Goal: Task Accomplishment & Management: Use online tool/utility

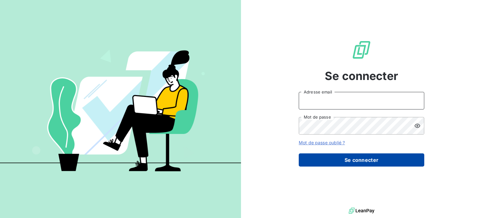
type input "[EMAIL_ADDRESS][DOMAIN_NAME]"
click at [362, 156] on button "Se connecter" at bounding box center [362, 160] width 126 height 13
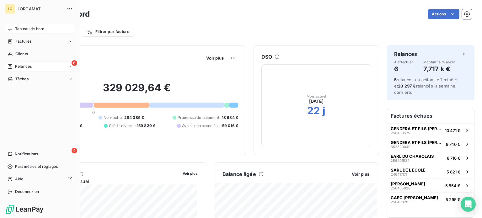
click at [16, 63] on div "6 Relances" at bounding box center [40, 67] width 70 height 10
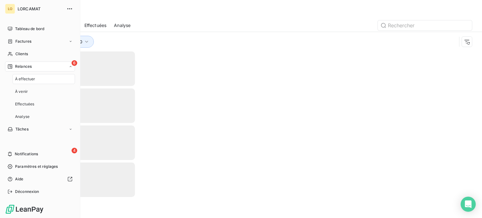
click at [39, 66] on div "6 Relances" at bounding box center [40, 67] width 70 height 10
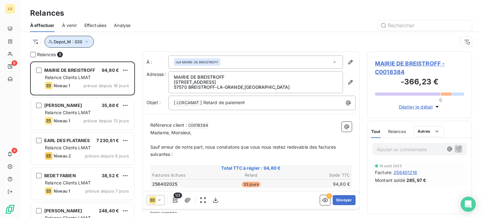
click at [89, 40] on button "Depot_M : 020" at bounding box center [69, 42] width 49 height 12
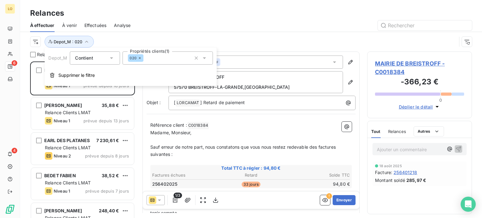
click at [109, 59] on icon at bounding box center [111, 58] width 6 height 6
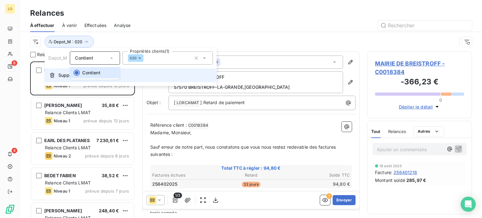
click at [129, 72] on button "Supprimer le filtre" at bounding box center [131, 75] width 172 height 14
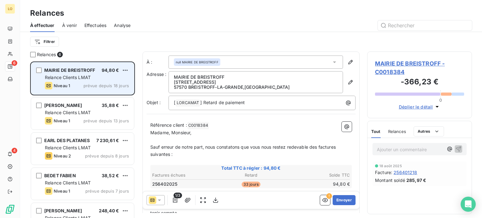
scroll to position [152, 100]
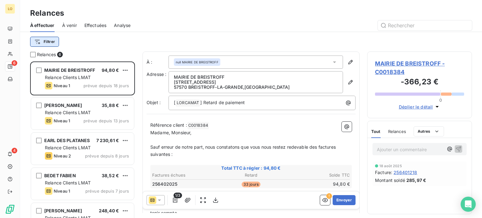
click at [46, 41] on html "LO 6 4 Relances À effectuer À venir Effectuées Analyse Filtrer Relances 6 MAIRI…" at bounding box center [241, 109] width 482 height 218
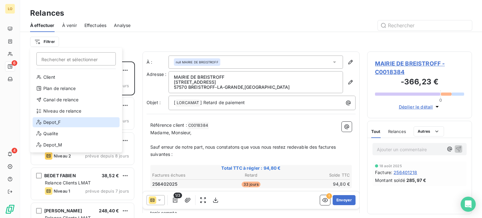
click at [53, 120] on div "Depot_F" at bounding box center [76, 122] width 87 height 10
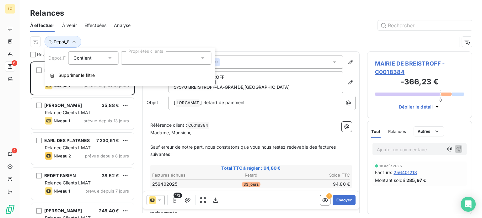
click at [202, 58] on icon at bounding box center [202, 58] width 3 height 2
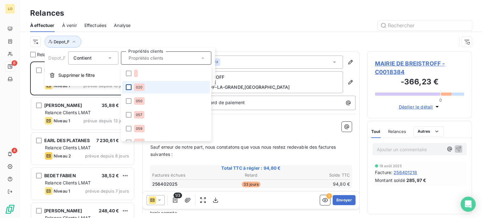
click at [128, 87] on div at bounding box center [129, 87] width 6 height 6
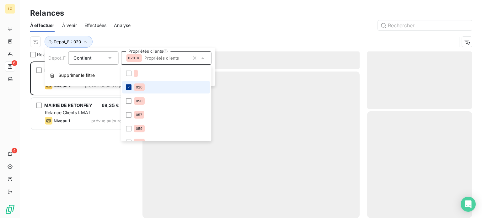
scroll to position [152, 100]
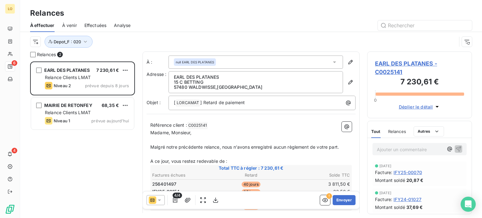
click at [242, 19] on div "Relances À effectuer À venir Effectuées Analyse Depot_F : 020" at bounding box center [251, 25] width 462 height 51
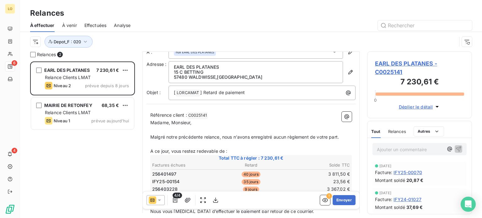
scroll to position [0, 0]
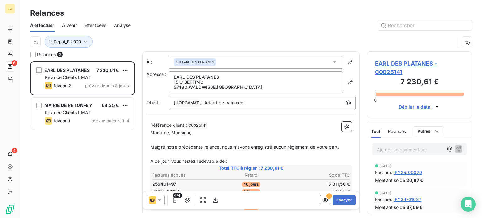
click at [67, 159] on div "EARL DES PLATANES 7 230,61 € Relance Clients LMAT Niveau 2 prévue depuis 8 jour…" at bounding box center [82, 140] width 105 height 157
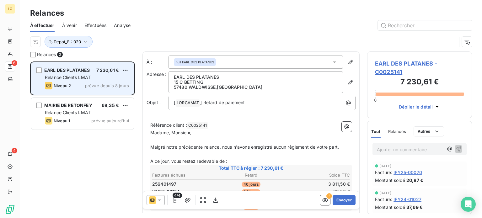
click at [74, 80] on div "Relance Clients LMAT" at bounding box center [87, 77] width 84 height 6
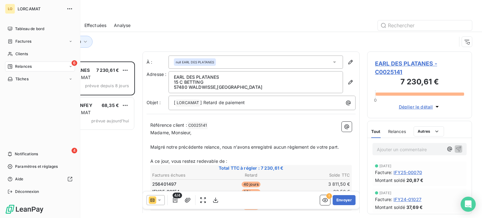
click at [32, 67] on div "6 Relances" at bounding box center [40, 67] width 70 height 10
click at [25, 89] on span "À venir" at bounding box center [21, 92] width 13 height 6
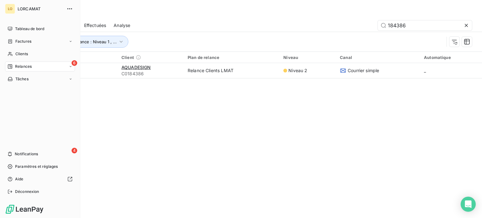
click at [15, 69] on span "Relances" at bounding box center [23, 67] width 17 height 6
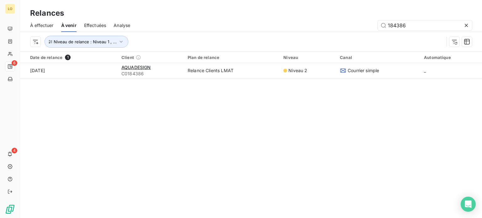
click at [133, 101] on div "Relances À effectuer À venir Effectuées Analyse 184386 Niveau de relance : Nive…" at bounding box center [251, 109] width 462 height 218
click at [39, 23] on span "À effectuer" at bounding box center [42, 25] width 24 height 6
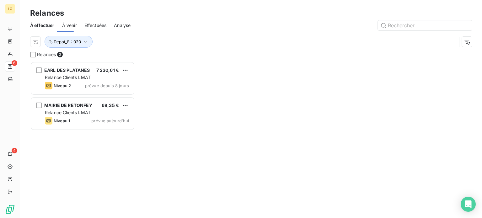
scroll to position [152, 100]
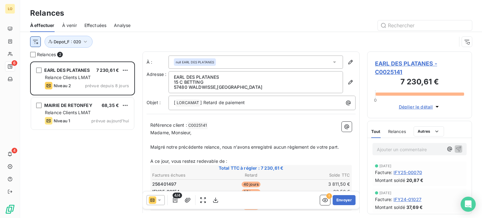
click at [36, 41] on html "LO 6 4 Relances À effectuer À venir Effectuées Analyse Depot_F : 020 Relances 2…" at bounding box center [241, 109] width 482 height 218
click at [84, 41] on html "LO 6 4 Relances À effectuer À venir Effectuées Analyse Depot_F : 020 Relances 2…" at bounding box center [241, 109] width 482 height 218
click at [87, 41] on icon "button" at bounding box center [85, 42] width 6 height 6
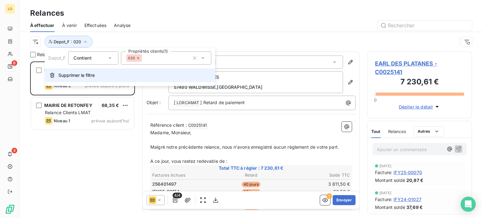
click at [78, 75] on span "Supprimer le filtre" at bounding box center [76, 75] width 36 height 6
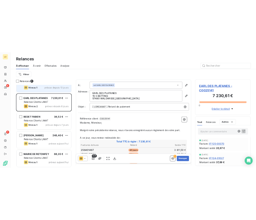
scroll to position [0, 0]
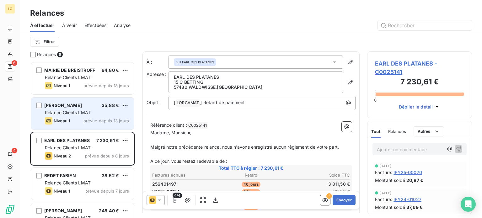
click at [117, 114] on div "Relance Clients LMAT" at bounding box center [87, 113] width 84 height 6
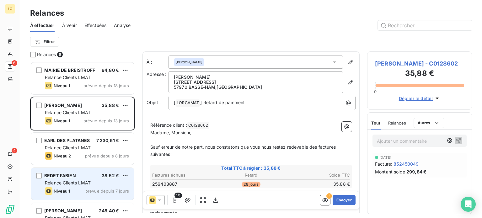
click at [106, 189] on span "prévue depuis 7 jours" at bounding box center [107, 191] width 44 height 5
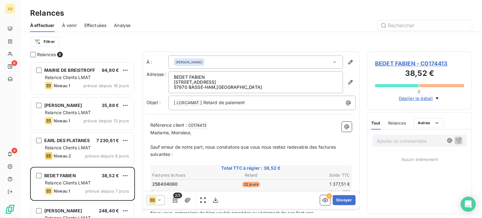
click at [88, 8] on div "Relances" at bounding box center [251, 13] width 462 height 11
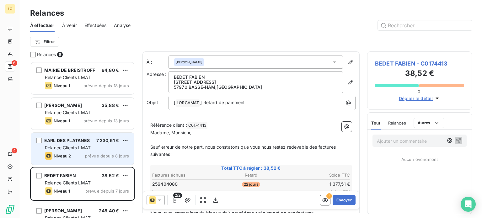
scroll to position [54, 0]
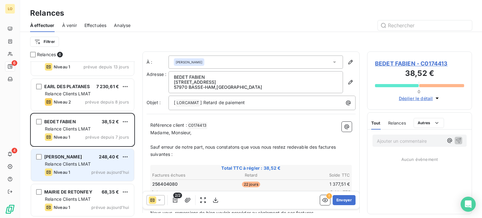
click at [99, 165] on div "Relance Clients LMAT" at bounding box center [87, 164] width 84 height 6
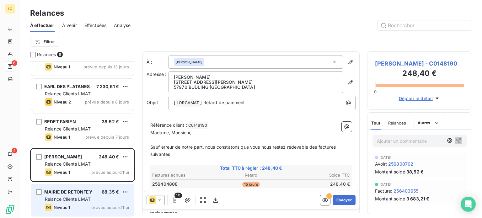
click at [113, 193] on span "68,35 €" at bounding box center [110, 191] width 17 height 5
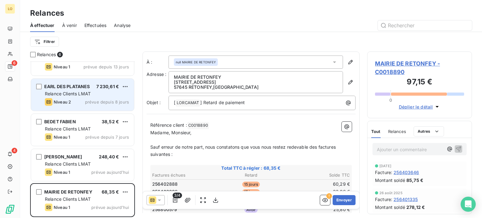
click at [112, 93] on div "Relance Clients LMAT" at bounding box center [87, 94] width 84 height 6
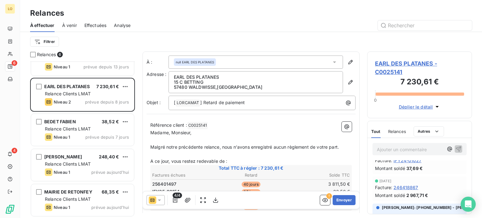
scroll to position [38, 0]
click at [48, 41] on html "LO 6 4 Relances À effectuer À venir Effectuées Analyse Filtrer Relances 6 MAIRI…" at bounding box center [241, 109] width 482 height 218
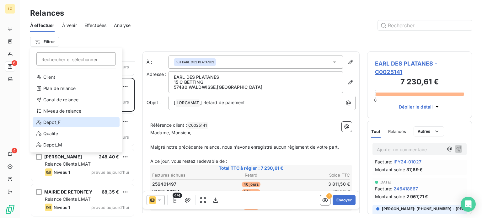
click at [76, 119] on div "Depot_F" at bounding box center [76, 122] width 87 height 10
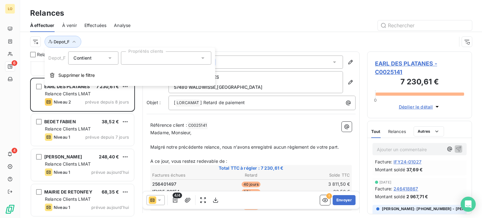
click at [110, 58] on icon at bounding box center [109, 58] width 3 height 2
click at [204, 57] on icon at bounding box center [202, 58] width 3 height 2
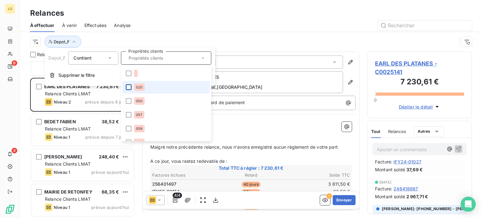
click at [128, 89] on div at bounding box center [129, 87] width 6 height 6
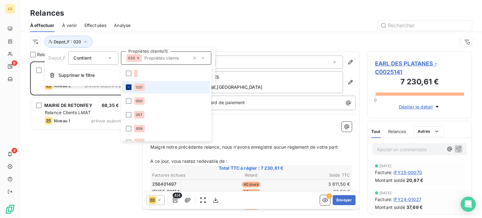
scroll to position [152, 100]
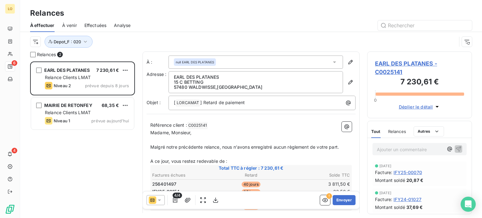
click at [203, 18] on div "Relances" at bounding box center [251, 13] width 462 height 11
click at [69, 24] on span "À venir" at bounding box center [69, 25] width 15 height 6
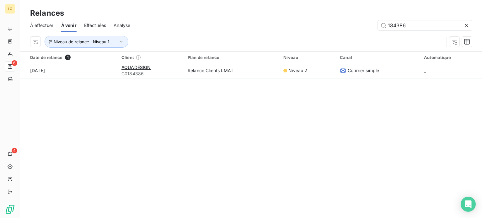
click at [100, 26] on span "Effectuées" at bounding box center [95, 25] width 22 height 6
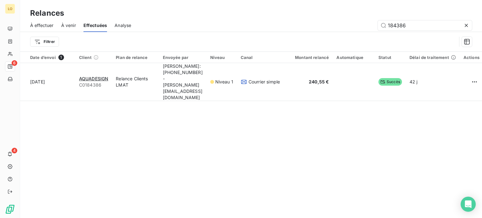
click at [52, 25] on span "À effectuer" at bounding box center [42, 25] width 24 height 6
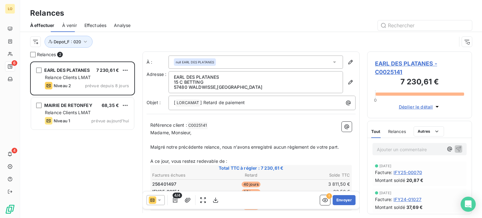
scroll to position [152, 100]
click at [68, 26] on span "À venir" at bounding box center [69, 25] width 15 height 6
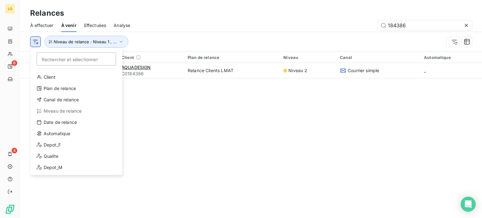
click at [33, 42] on html "LO 6 4 Relances À effectuer À venir Effectuées Analyse 184386 Rechercher et sél…" at bounding box center [241, 109] width 482 height 218
click at [76, 167] on div "Depot_M" at bounding box center [76, 168] width 87 height 10
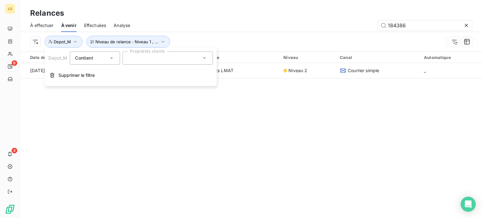
click at [71, 24] on span "À venir" at bounding box center [68, 25] width 15 height 6
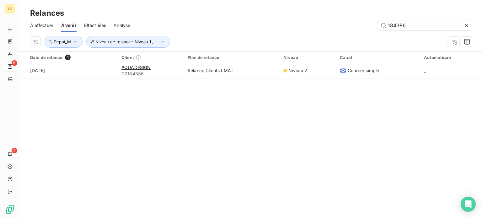
click at [67, 25] on span "À venir" at bounding box center [68, 25] width 15 height 6
click at [40, 26] on span "À effectuer" at bounding box center [42, 25] width 24 height 6
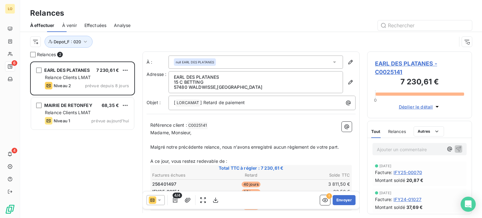
scroll to position [152, 100]
click at [72, 24] on span "À venir" at bounding box center [69, 25] width 15 height 6
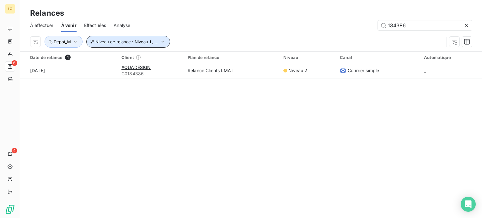
click at [162, 42] on icon "button" at bounding box center [163, 42] width 6 height 6
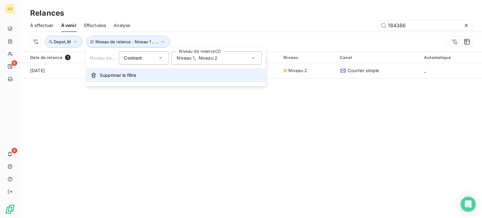
click at [148, 75] on button "Supprimer le filtre" at bounding box center [176, 75] width 180 height 14
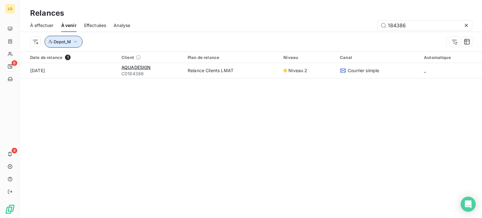
click at [76, 42] on icon "button" at bounding box center [75, 42] width 3 height 2
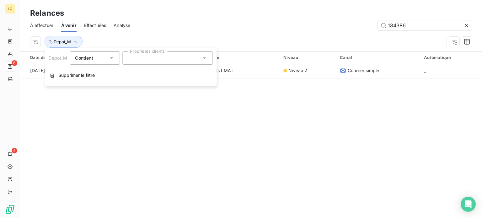
click at [206, 58] on icon at bounding box center [204, 58] width 6 height 6
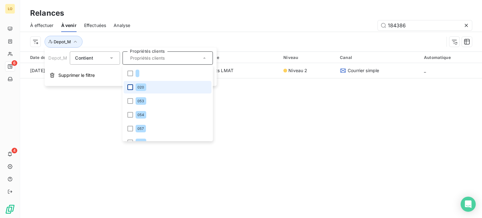
click at [130, 85] on div at bounding box center [130, 87] width 6 height 6
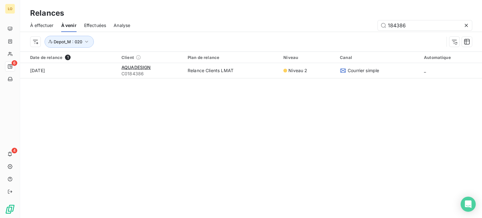
click at [164, 23] on div "184386" at bounding box center [305, 25] width 334 height 10
click at [94, 27] on span "Effectuées" at bounding box center [95, 25] width 22 height 6
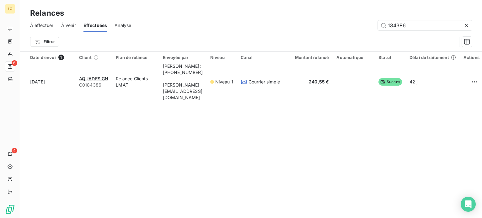
click at [122, 25] on span "Analyse" at bounding box center [123, 25] width 17 height 6
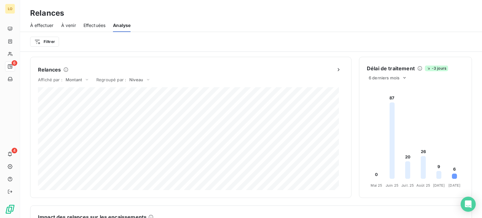
click at [40, 25] on span "À effectuer" at bounding box center [42, 25] width 24 height 6
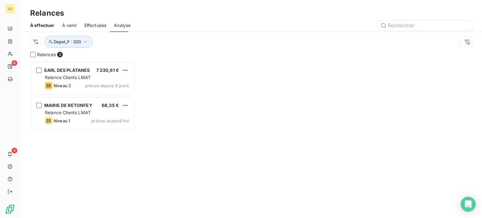
scroll to position [152, 100]
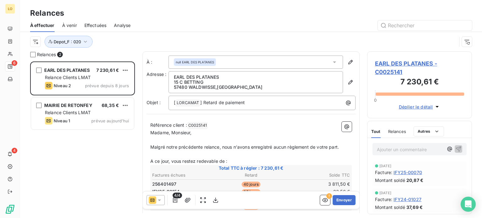
click at [68, 25] on span "À venir" at bounding box center [69, 25] width 15 height 6
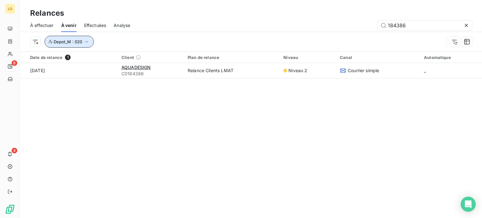
click at [89, 41] on icon "button" at bounding box center [87, 42] width 6 height 6
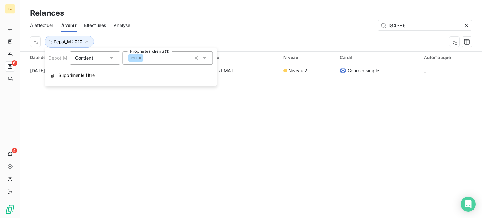
click at [111, 60] on icon at bounding box center [111, 58] width 6 height 6
click at [112, 67] on li "Contient" at bounding box center [95, 72] width 50 height 11
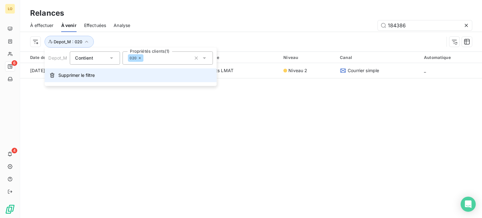
click at [70, 76] on span "Supprimer le filtre" at bounding box center [76, 75] width 36 height 6
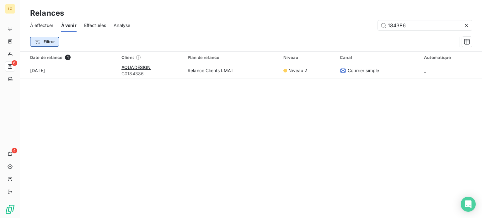
click at [48, 42] on html "LO 6 4 Relances À effectuer À venir Effectuées Analyse 184386 Filtrer Date de r…" at bounding box center [241, 109] width 482 height 218
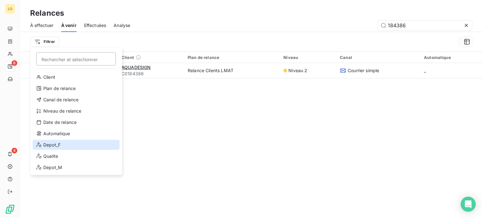
click at [62, 142] on div "Depot_F" at bounding box center [76, 145] width 87 height 10
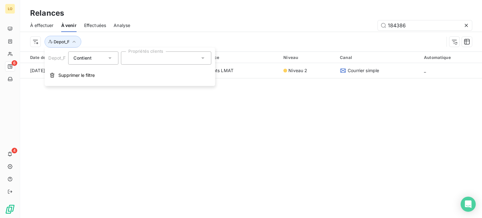
click at [109, 58] on icon at bounding box center [110, 58] width 6 height 6
click at [98, 73] on span "Contient" at bounding box center [90, 72] width 18 height 5
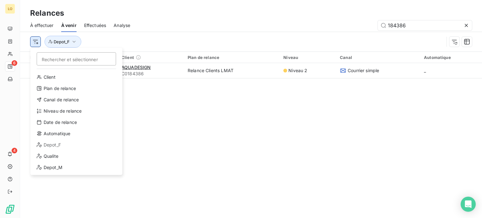
click at [36, 44] on html "LO 6 4 Relances À effectuer À venir Effectuées Analyse 184386 Rechercher et sél…" at bounding box center [241, 109] width 482 height 218
click at [62, 169] on div "Depot_M" at bounding box center [76, 168] width 87 height 10
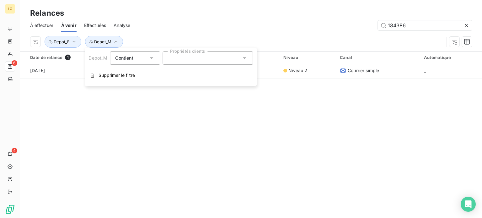
click at [247, 57] on icon at bounding box center [244, 58] width 6 height 6
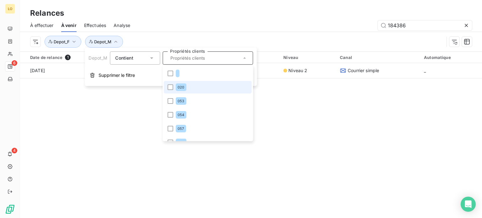
click at [174, 88] on li "020" at bounding box center [208, 87] width 88 height 13
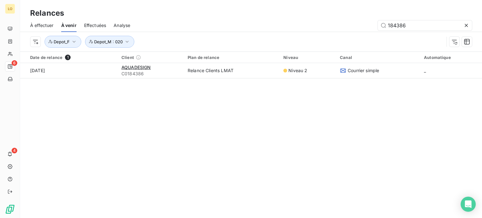
click at [110, 139] on div "Relances À effectuer À venir Effectuées Analyse 184386 Depot_F Depot_M : 020 Da…" at bounding box center [251, 109] width 462 height 218
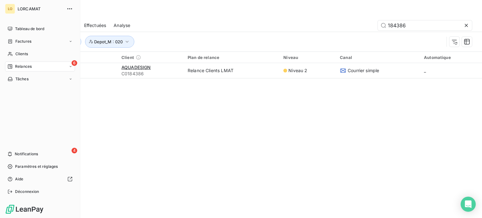
click at [55, 66] on div "6 Relances" at bounding box center [40, 67] width 70 height 10
click at [43, 75] on div "À effectuer" at bounding box center [44, 79] width 62 height 10
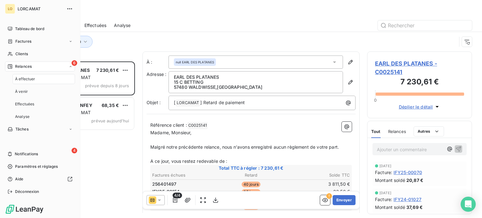
scroll to position [152, 100]
click at [15, 51] on div "Clients" at bounding box center [40, 54] width 70 height 10
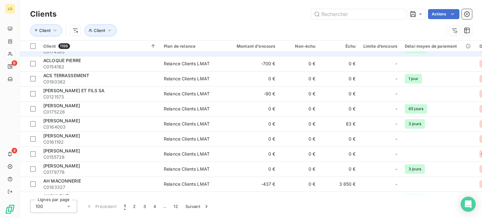
scroll to position [94, 0]
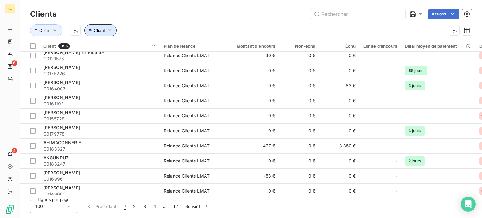
click at [108, 29] on icon "button" at bounding box center [109, 30] width 6 height 6
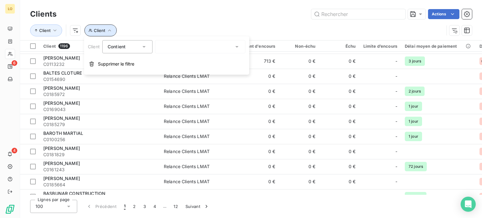
scroll to position [722, 0]
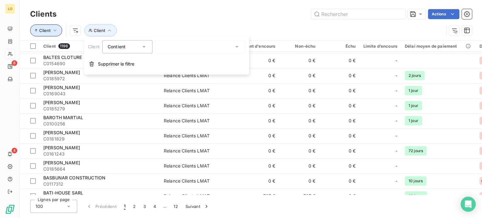
click at [59, 30] on button "Client" at bounding box center [46, 30] width 32 height 12
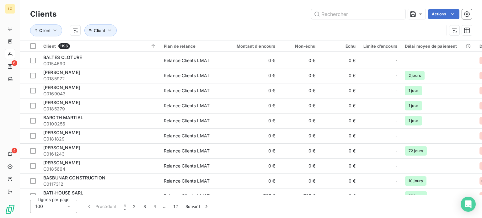
click at [161, 16] on div "Actions" at bounding box center [268, 14] width 408 height 10
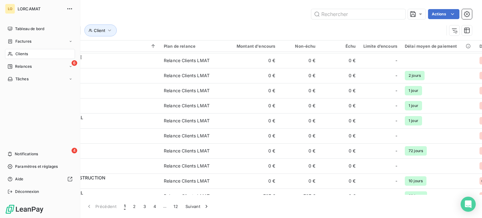
click at [13, 64] on div "Relances" at bounding box center [20, 67] width 24 height 6
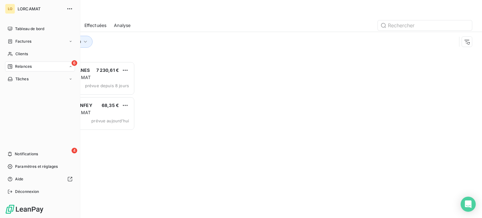
scroll to position [152, 100]
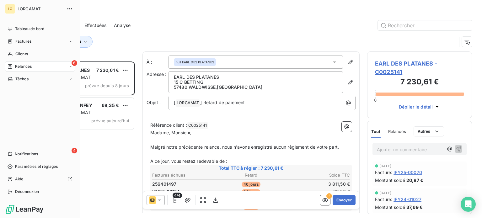
click at [21, 66] on span "Relances" at bounding box center [23, 67] width 17 height 6
click at [26, 91] on span "À venir" at bounding box center [21, 92] width 13 height 6
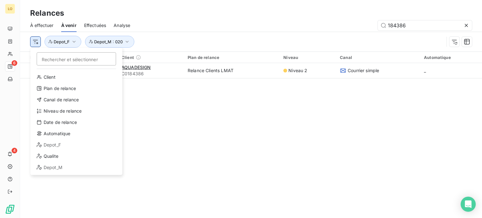
click at [35, 40] on html "LO 6 4 Relances À effectuer À venir Effectuées Analyse 184386 Rechercher et sél…" at bounding box center [241, 109] width 482 height 218
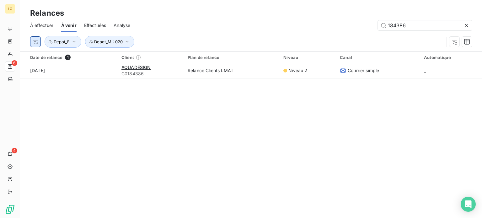
click at [35, 40] on html "LO 6 4 Relances À effectuer À venir Effectuées Analyse 184386 Depot_F Depot_M :…" at bounding box center [241, 109] width 482 height 218
click at [77, 41] on button "Depot_F" at bounding box center [63, 42] width 37 height 12
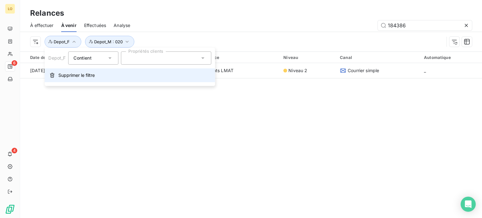
click at [88, 76] on span "Supprimer le filtre" at bounding box center [76, 75] width 36 height 6
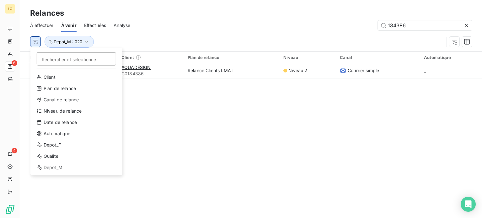
click at [36, 39] on html "LO 6 4 Relances À effectuer À venir Effectuées Analyse 184386 Rechercher et sél…" at bounding box center [241, 109] width 482 height 218
click at [89, 40] on html "LO 6 4 Relances À effectuer À venir Effectuées Analyse 184386 Rechercher et sél…" at bounding box center [241, 109] width 482 height 218
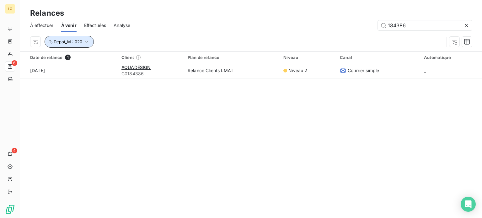
click at [85, 40] on icon "button" at bounding box center [87, 42] width 6 height 6
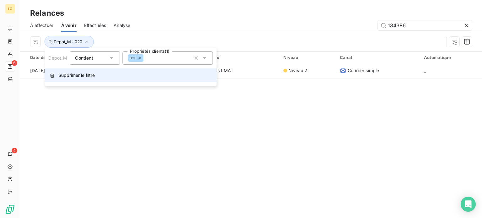
click at [78, 75] on span "Supprimer le filtre" at bounding box center [76, 75] width 36 height 6
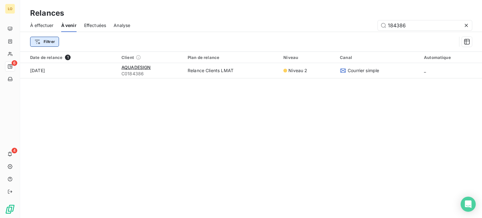
click at [47, 42] on html "LO 6 4 Relances À effectuer À venir Effectuées Analyse 184386 Filtrer Date de r…" at bounding box center [241, 109] width 482 height 218
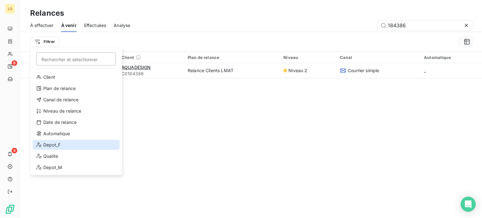
click at [54, 144] on div "Depot_F" at bounding box center [76, 145] width 87 height 10
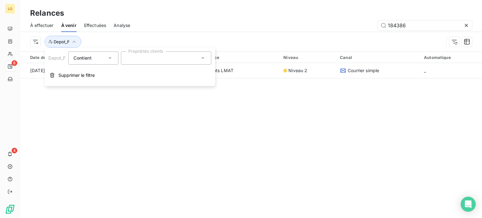
click at [109, 59] on icon at bounding box center [110, 58] width 6 height 6
click at [85, 74] on span "Contient" at bounding box center [90, 72] width 18 height 5
click at [198, 57] on div at bounding box center [166, 57] width 90 height 13
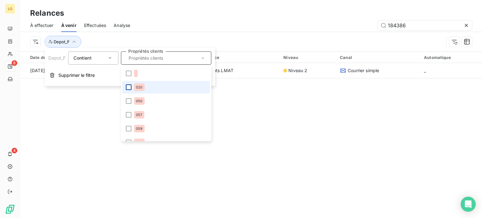
click at [127, 86] on div at bounding box center [129, 87] width 6 height 6
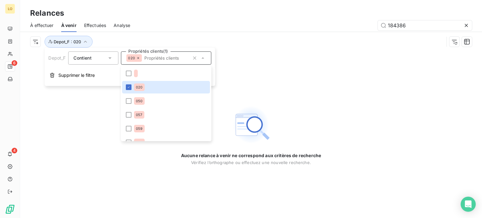
click at [86, 124] on div "Aucune relance à venir ne correspond aux critères de recherche Vérifiez l’ortho…" at bounding box center [251, 134] width 462 height 167
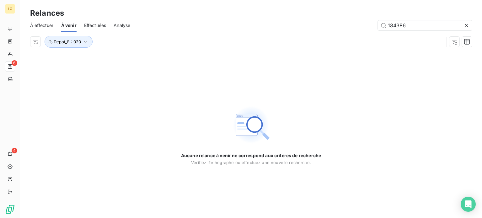
click at [69, 25] on span "À venir" at bounding box center [68, 25] width 15 height 6
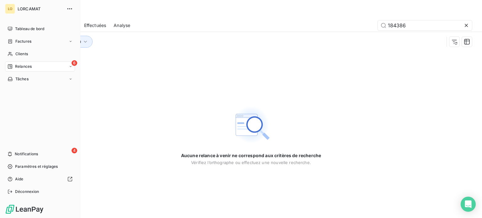
click at [13, 63] on div "6 Relances" at bounding box center [40, 67] width 70 height 10
click at [45, 67] on div "6 Relances" at bounding box center [40, 67] width 70 height 10
click at [34, 68] on div "6 Relances" at bounding box center [40, 67] width 70 height 10
click at [31, 79] on span "À effectuer" at bounding box center [25, 79] width 20 height 6
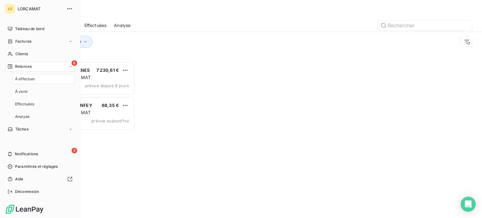
scroll to position [152, 100]
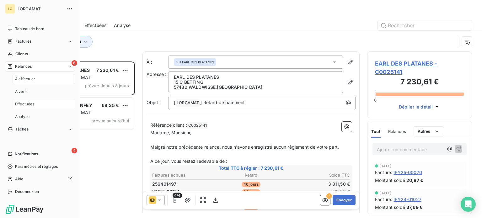
click at [43, 105] on div "Effectuées" at bounding box center [44, 104] width 62 height 10
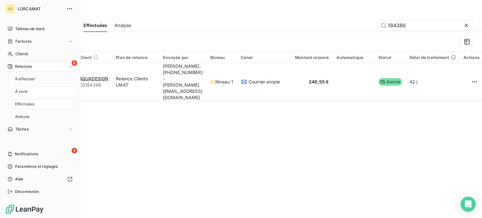
click at [41, 88] on div "À venir" at bounding box center [44, 92] width 62 height 10
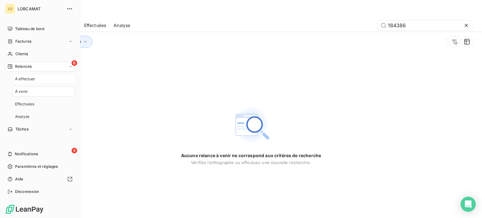
click at [46, 80] on div "À effectuer" at bounding box center [44, 79] width 62 height 10
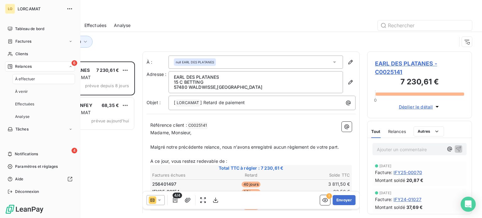
scroll to position [152, 100]
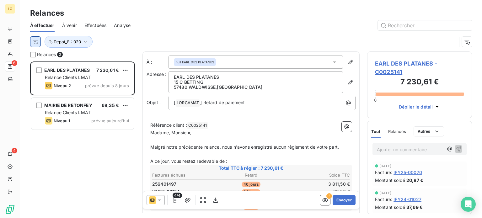
click at [33, 40] on html "LO 6 4 Relances À effectuer À venir Effectuées Analyse Depot_F : 020 Relances 2…" at bounding box center [241, 109] width 482 height 218
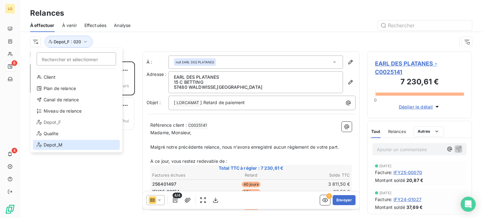
click at [60, 145] on div "Depot_M" at bounding box center [76, 145] width 87 height 10
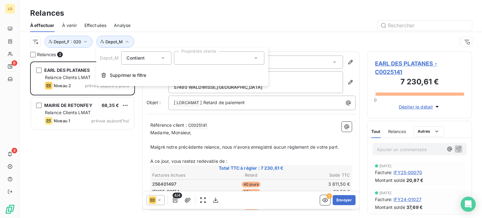
click at [256, 59] on icon at bounding box center [256, 58] width 6 height 6
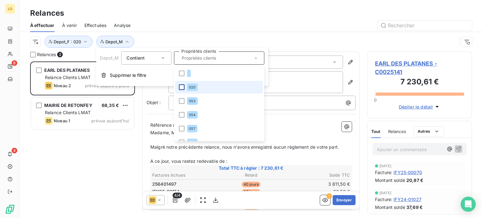
click at [179, 87] on div at bounding box center [182, 87] width 6 height 6
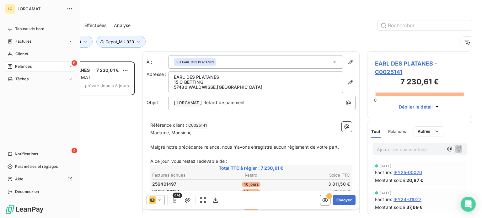
click at [17, 64] on span "Relances" at bounding box center [23, 67] width 17 height 6
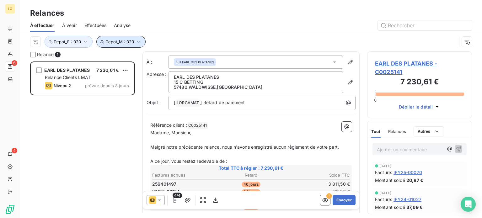
click at [132, 39] on button "Depot_M : 020" at bounding box center [120, 42] width 49 height 12
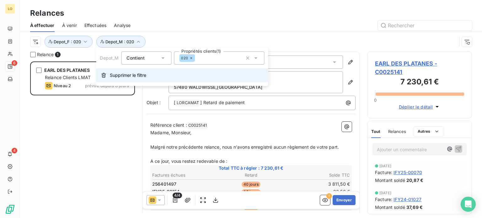
click at [121, 76] on span "Supprimer le filtre" at bounding box center [128, 75] width 36 height 6
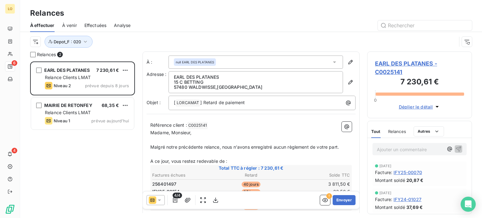
click at [67, 25] on span "À venir" at bounding box center [69, 25] width 15 height 6
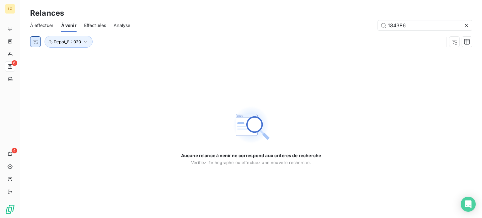
click at [35, 42] on html "LO 6 4 Relances À effectuer À venir Effectuées Analyse 184386 Depot_F : 020 Auc…" at bounding box center [241, 109] width 482 height 218
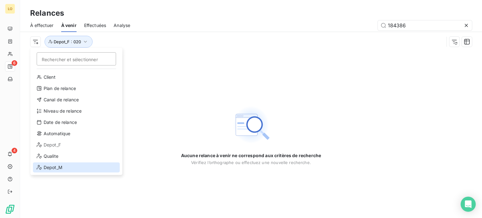
click at [61, 166] on div "Depot_M" at bounding box center [76, 168] width 87 height 10
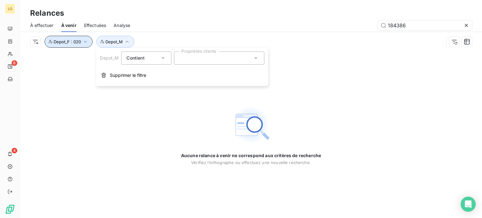
click at [82, 41] on button "Depot_F : 020" at bounding box center [69, 42] width 48 height 12
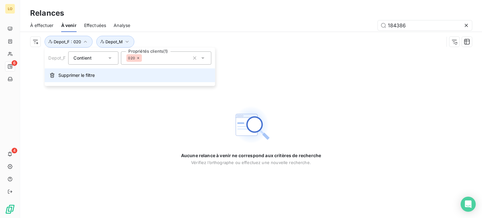
click at [67, 76] on span "Supprimer le filtre" at bounding box center [76, 75] width 36 height 6
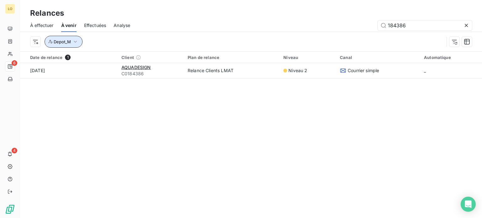
click at [77, 40] on icon "button" at bounding box center [75, 42] width 6 height 6
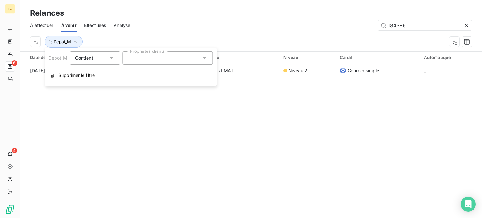
click at [110, 57] on icon at bounding box center [111, 58] width 3 height 2
click at [202, 57] on icon at bounding box center [204, 58] width 6 height 6
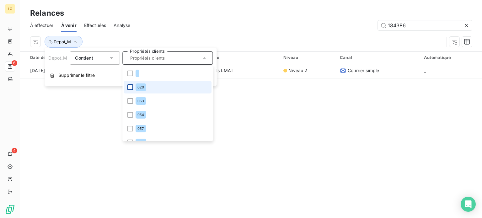
click at [132, 85] on div at bounding box center [130, 87] width 6 height 6
click at [152, 13] on div "Relances" at bounding box center [251, 13] width 462 height 11
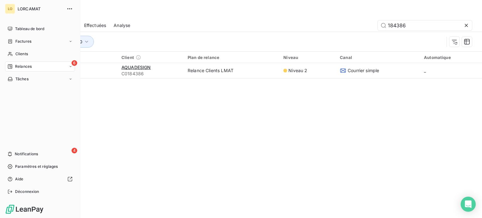
click at [10, 65] on icon at bounding box center [10, 66] width 4 height 4
click at [33, 67] on div "6 Relances" at bounding box center [40, 67] width 70 height 10
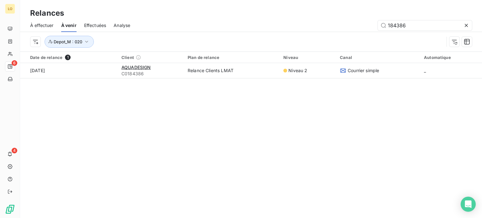
click at [40, 25] on span "À effectuer" at bounding box center [42, 25] width 24 height 6
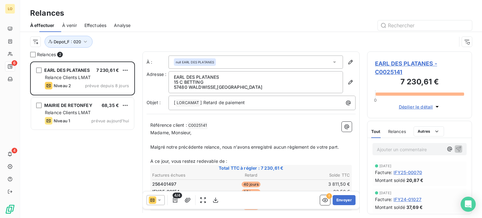
scroll to position [152, 100]
click at [87, 42] on icon "button" at bounding box center [85, 42] width 6 height 6
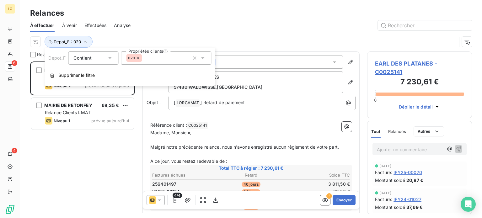
click at [112, 59] on icon at bounding box center [110, 58] width 6 height 6
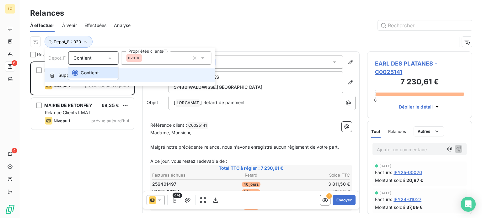
click at [131, 70] on button "Supprimer le filtre" at bounding box center [130, 75] width 170 height 14
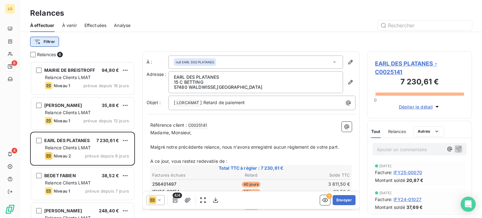
click at [54, 44] on html "LO 6 4 Relances À effectuer À venir Effectuées Analyse Filtrer Relances 6 MAIRI…" at bounding box center [241, 109] width 482 height 218
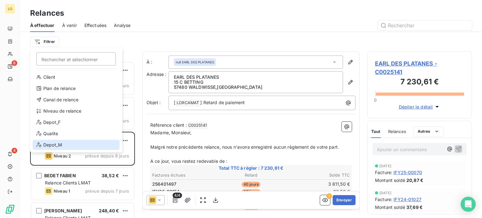
click at [61, 145] on div "Depot_M" at bounding box center [76, 145] width 87 height 10
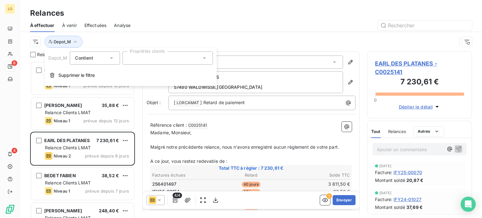
click at [107, 58] on div "Contient" at bounding box center [91, 58] width 33 height 9
click at [106, 73] on li "Contient" at bounding box center [95, 72] width 50 height 11
click at [207, 57] on icon at bounding box center [204, 58] width 6 height 6
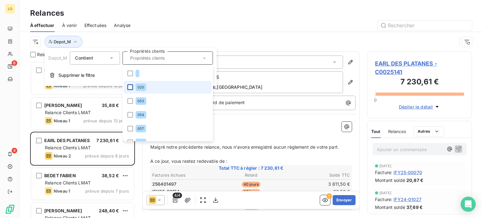
click at [131, 86] on div at bounding box center [130, 87] width 6 height 6
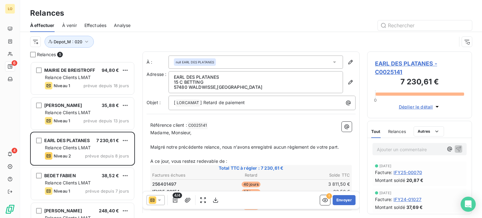
click at [320, 20] on div "À effectuer À venir Effectuées Analyse" at bounding box center [251, 25] width 462 height 13
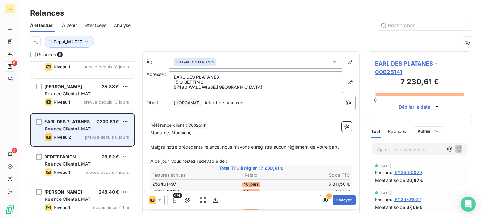
scroll to position [0, 0]
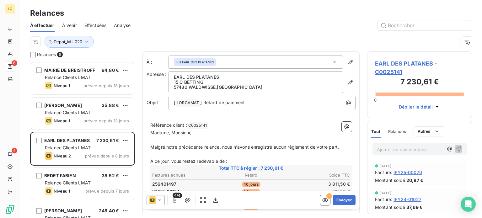
click at [76, 25] on span "À venir" at bounding box center [69, 25] width 15 height 6
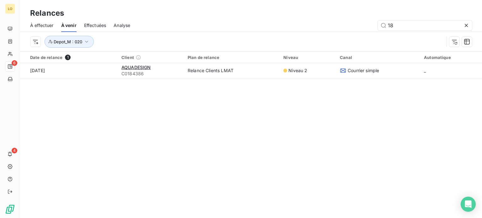
type input "1"
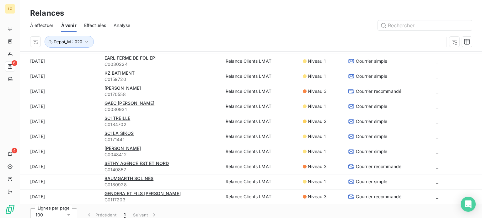
scroll to position [21, 0]
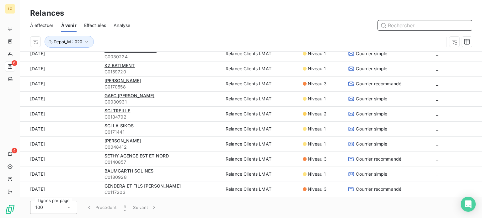
click at [412, 25] on input "text" at bounding box center [425, 25] width 94 height 10
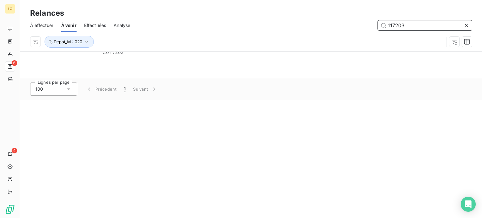
type input "117203"
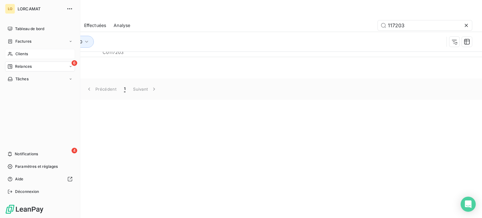
click at [12, 54] on icon at bounding box center [10, 53] width 5 height 5
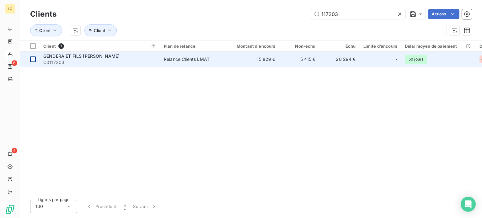
type input "117203"
click at [36, 58] on td at bounding box center [29, 59] width 19 height 15
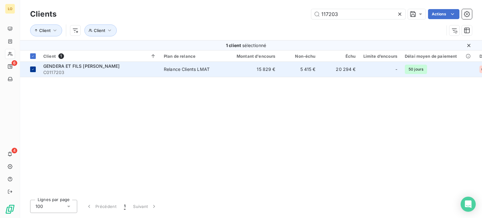
click at [36, 58] on th at bounding box center [29, 56] width 19 height 11
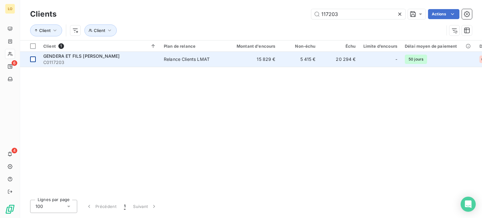
click at [33, 59] on div at bounding box center [33, 60] width 6 height 6
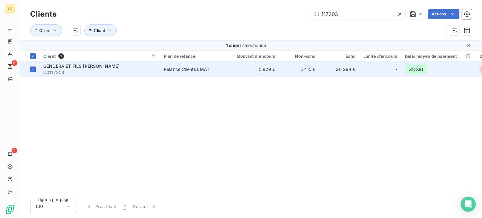
click at [64, 71] on span "C0117203" at bounding box center [99, 72] width 113 height 6
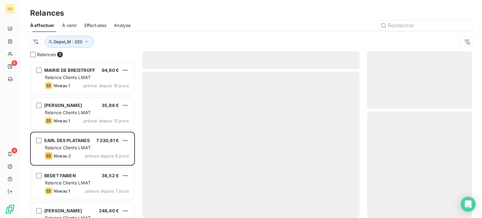
scroll to position [152, 100]
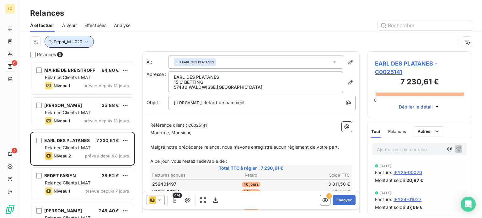
click at [90, 41] on button "Depot_M : 020" at bounding box center [69, 42] width 49 height 12
